Goal: Information Seeking & Learning: Learn about a topic

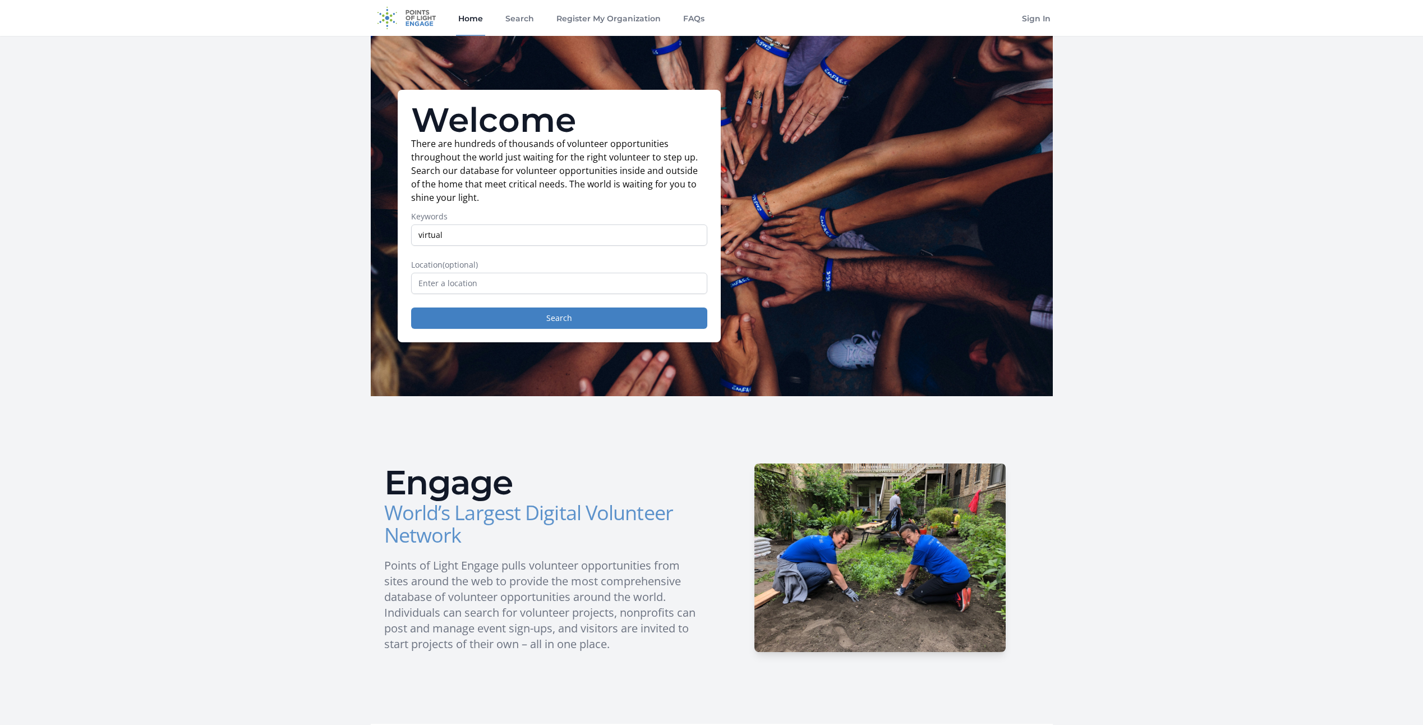
type input "virtual"
click at [411, 307] on button "Search" at bounding box center [559, 317] width 296 height 21
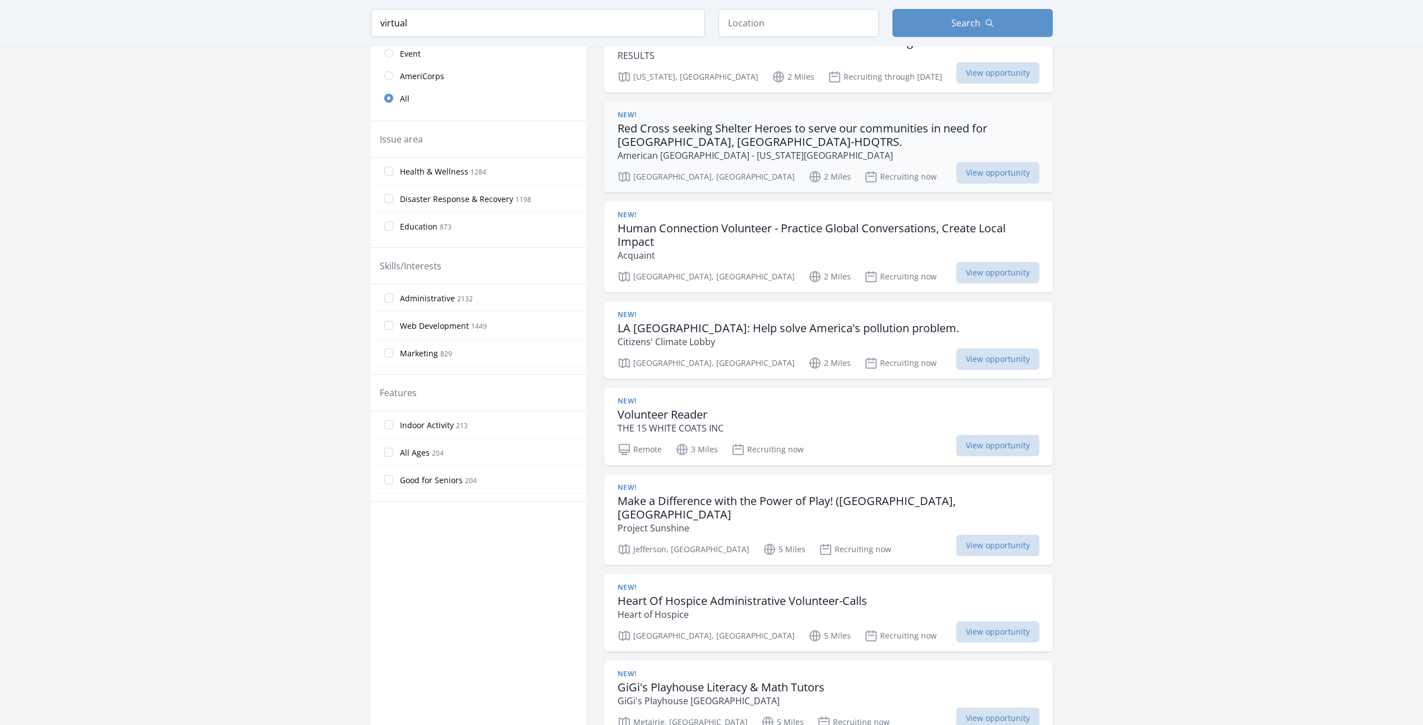
scroll to position [337, 0]
click at [730, 406] on div "New! Volunteer Reader THE 15 WHITE COATS INC" at bounding box center [829, 414] width 422 height 38
click at [972, 437] on span "View opportunity" at bounding box center [997, 444] width 83 height 21
click at [991, 444] on span "View opportunity" at bounding box center [997, 444] width 83 height 21
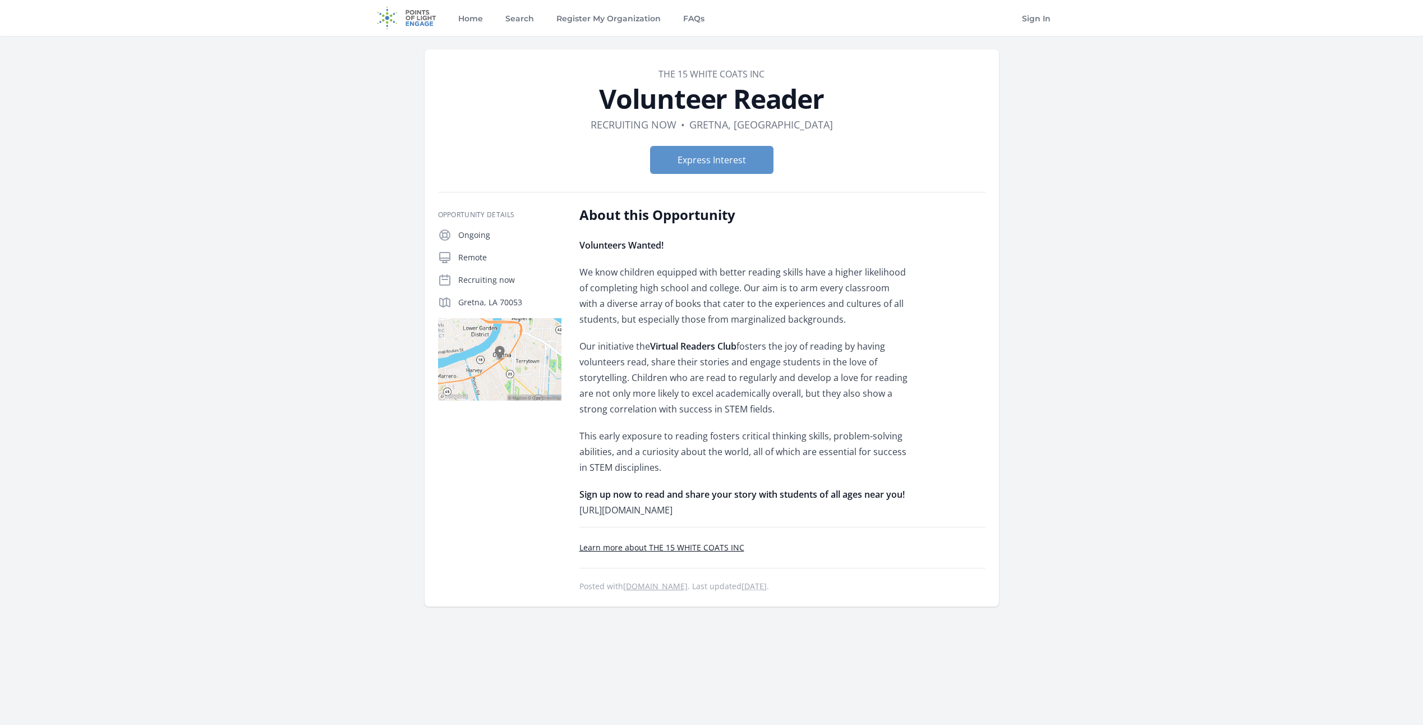
click at [675, 550] on link "Learn more about THE 15 WHITE COATS INC" at bounding box center [661, 547] width 165 height 11
